Goal: Information Seeking & Learning: Learn about a topic

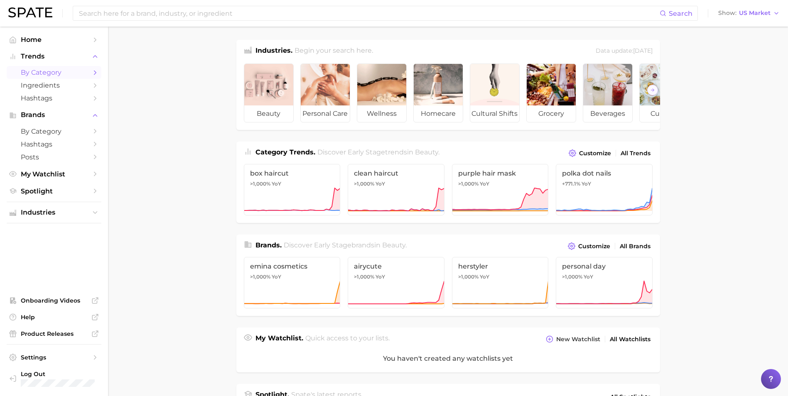
click at [77, 72] on span "by Category" at bounding box center [54, 73] width 66 height 8
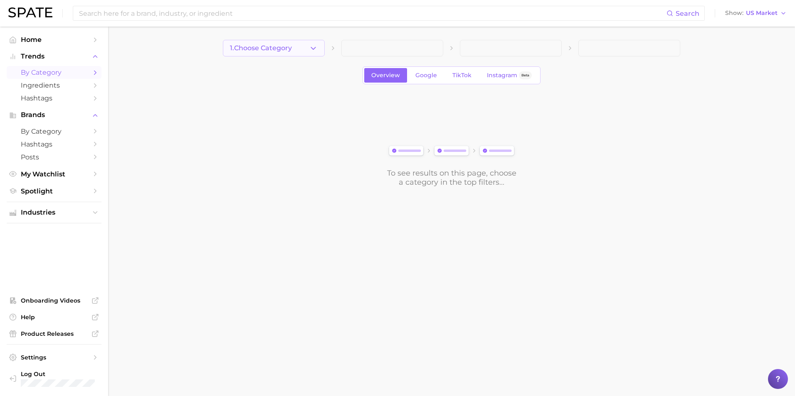
click at [311, 46] on icon "button" at bounding box center [313, 48] width 9 height 9
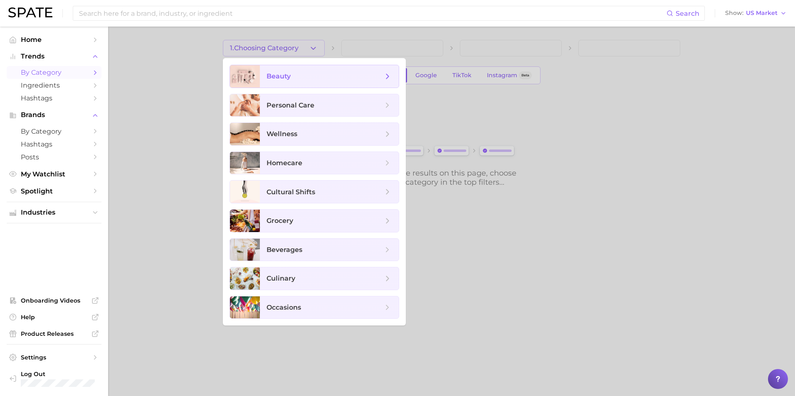
click at [319, 75] on span "beauty" at bounding box center [324, 76] width 116 height 9
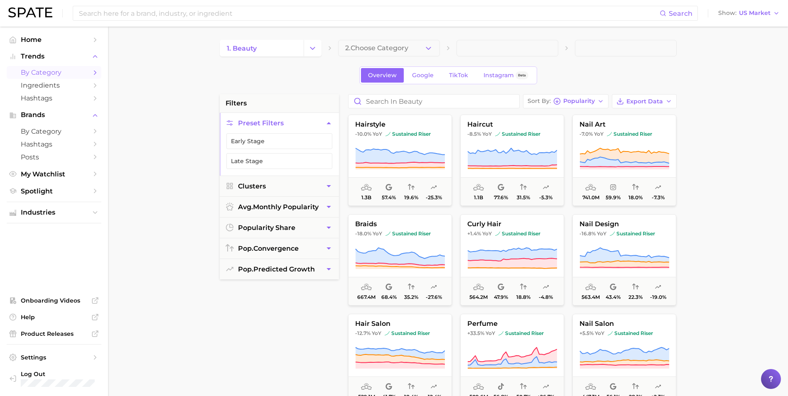
click at [418, 49] on button "2. Choose Category" at bounding box center [389, 48] width 102 height 17
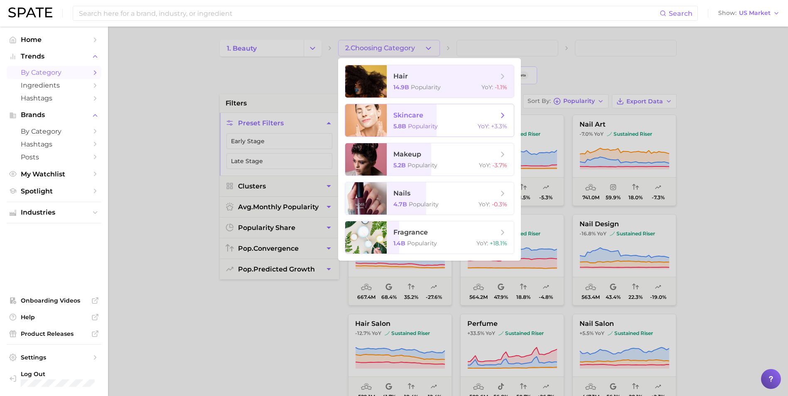
click at [436, 123] on span "Popularity" at bounding box center [423, 126] width 30 height 7
